Goal: Task Accomplishment & Management: Use online tool/utility

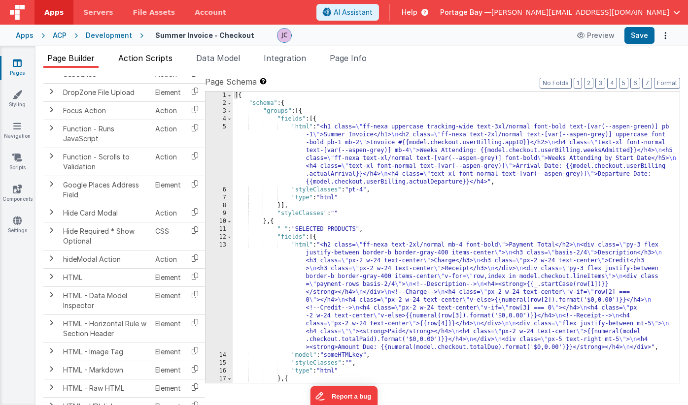
click at [149, 56] on span "Action Scripts" at bounding box center [145, 58] width 54 height 10
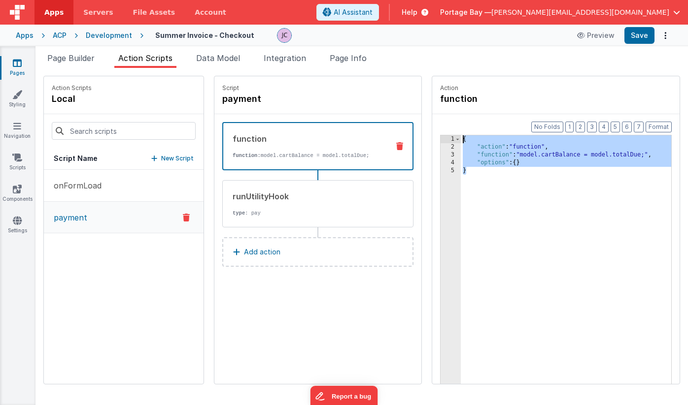
drag, startPoint x: 448, startPoint y: 173, endPoint x: 432, endPoint y: 128, distance: 48.1
click at [432, 128] on div "Format 7 6 5 4 3 2 1 No Folds 1 2 3 4 5 { "action" : "function" , "function" : …" at bounding box center [555, 268] width 247 height 308
click at [588, 153] on div "{ "action" : "function" , "function" : "model.cartBalance = model.totalDue;" , …" at bounding box center [579, 282] width 236 height 295
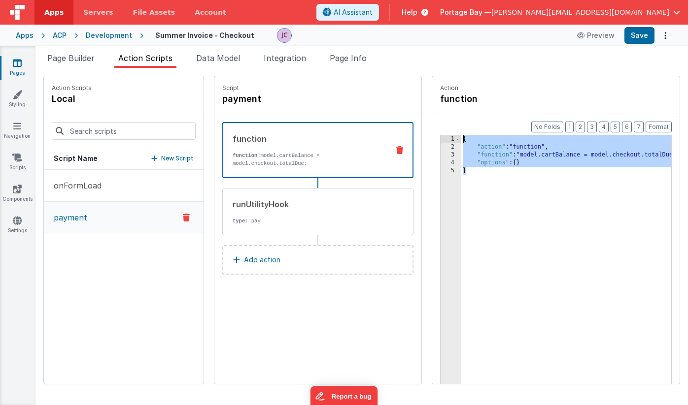
drag, startPoint x: 441, startPoint y: 172, endPoint x: 423, endPoint y: 116, distance: 59.0
click at [432, 116] on div "Format 7 6 5 4 3 2 1 No Folds 1 2 3 4 5 { "action" : "function" , "function" : …" at bounding box center [555, 268] width 247 height 308
click at [396, 149] on icon at bounding box center [399, 150] width 7 height 8
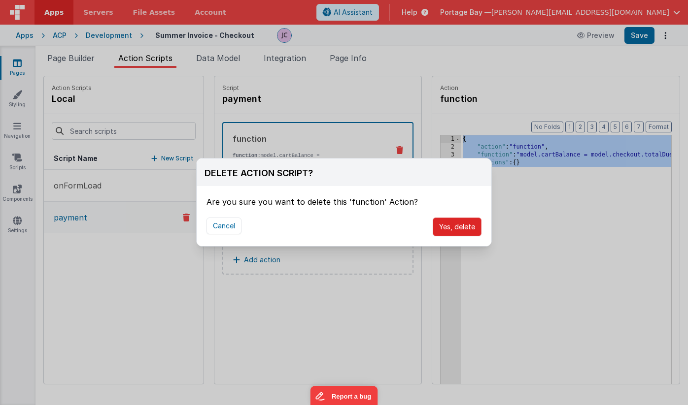
click at [458, 222] on button "Yes, delete" at bounding box center [456, 227] width 49 height 19
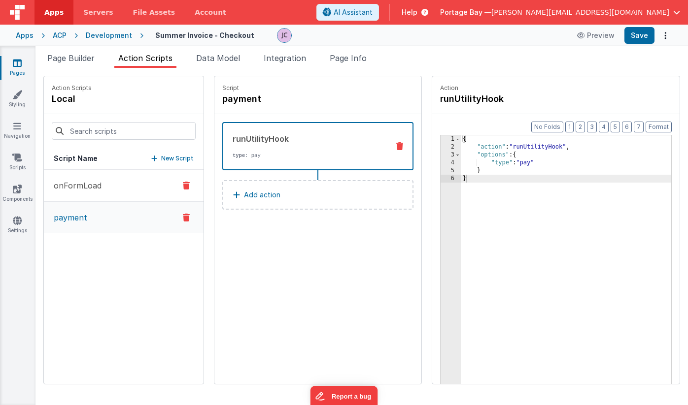
click at [93, 184] on p "onFormLoad" at bounding box center [75, 186] width 54 height 12
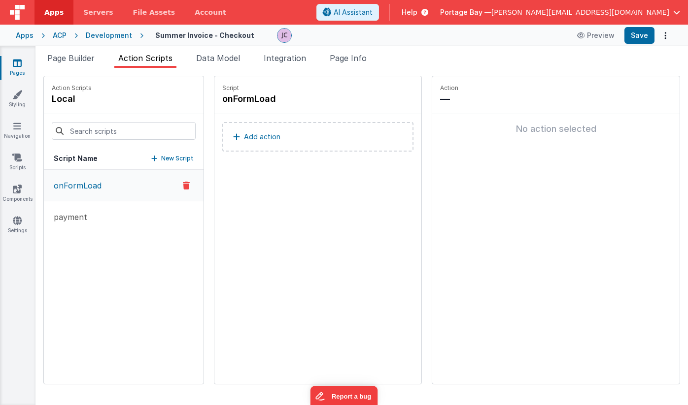
click at [245, 136] on p "Add action" at bounding box center [262, 137] width 36 height 12
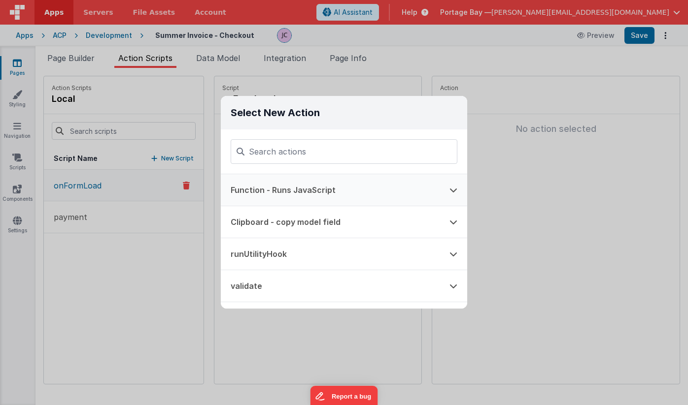
click at [266, 187] on button "Function - Runs JavaScript" at bounding box center [330, 190] width 219 height 32
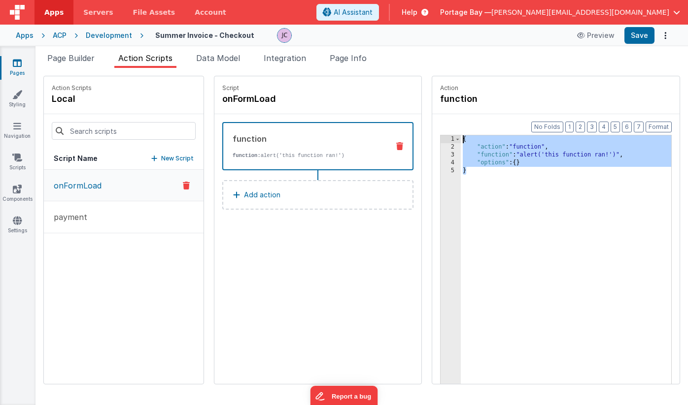
drag, startPoint x: 442, startPoint y: 171, endPoint x: 433, endPoint y: 129, distance: 43.8
click at [433, 129] on div "Format 7 6 5 4 3 2 1 No Folds 1 2 3 4 5 { "action" : "function" , "function" : …" at bounding box center [555, 268] width 247 height 308
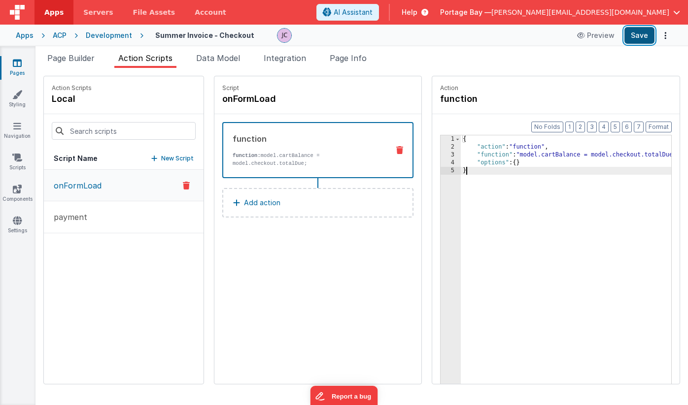
click at [638, 35] on button "Save" at bounding box center [639, 35] width 30 height 17
